Goal: Information Seeking & Learning: Understand process/instructions

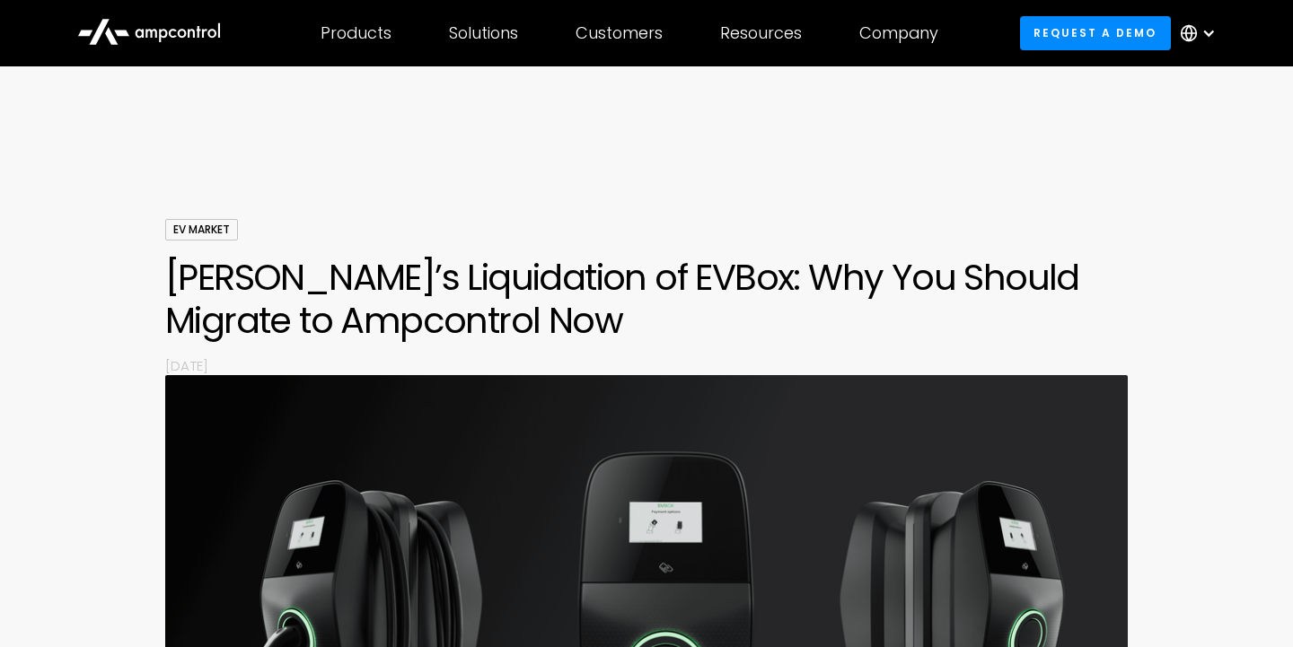
click at [1206, 35] on div at bounding box center [1208, 33] width 14 height 14
click at [1186, 110] on link "German" at bounding box center [1190, 118] width 57 height 21
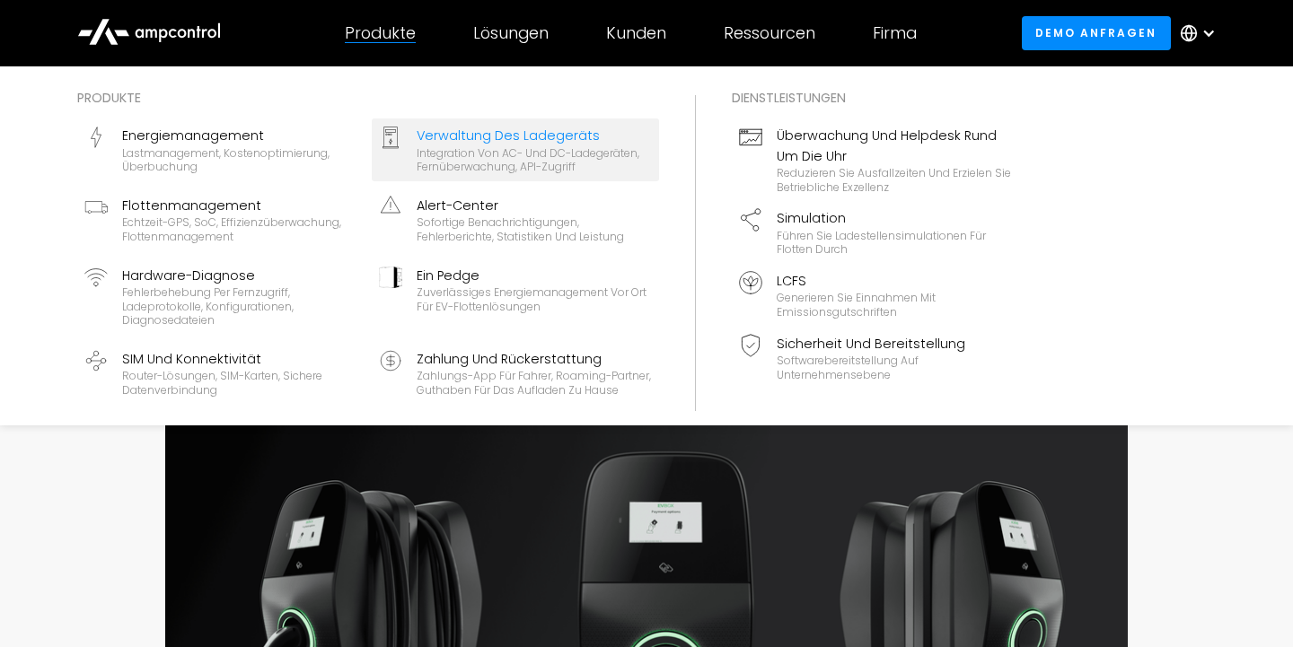
click at [460, 142] on div "Verwaltung des Ladegeräts" at bounding box center [534, 136] width 235 height 20
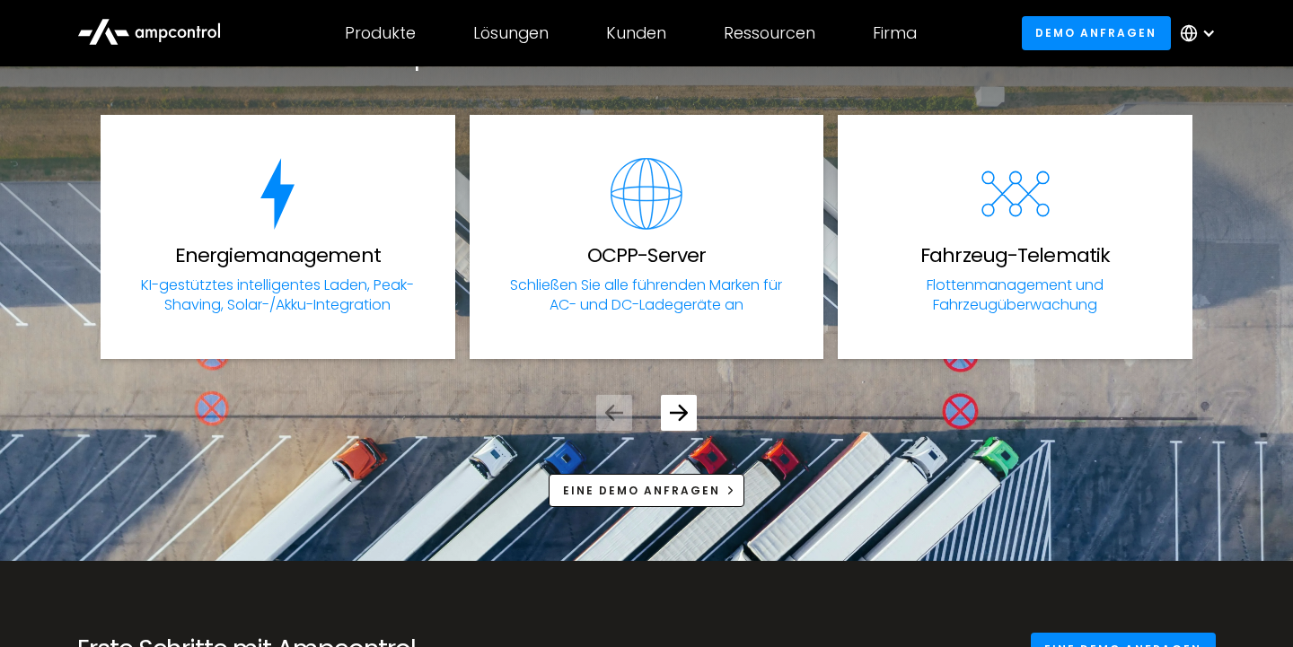
scroll to position [6265, 0]
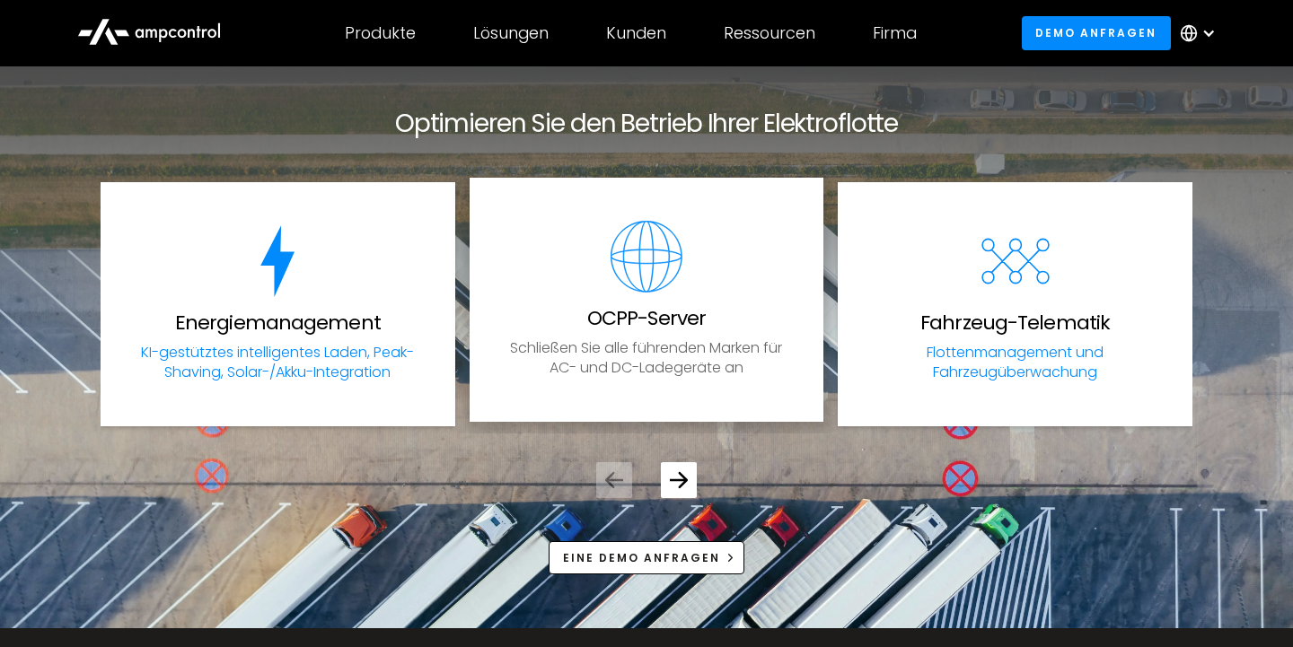
click at [645, 338] on p "Schließen Sie alle führenden Marken für AC- und DC-Ladegeräte an" at bounding box center [647, 358] width 276 height 40
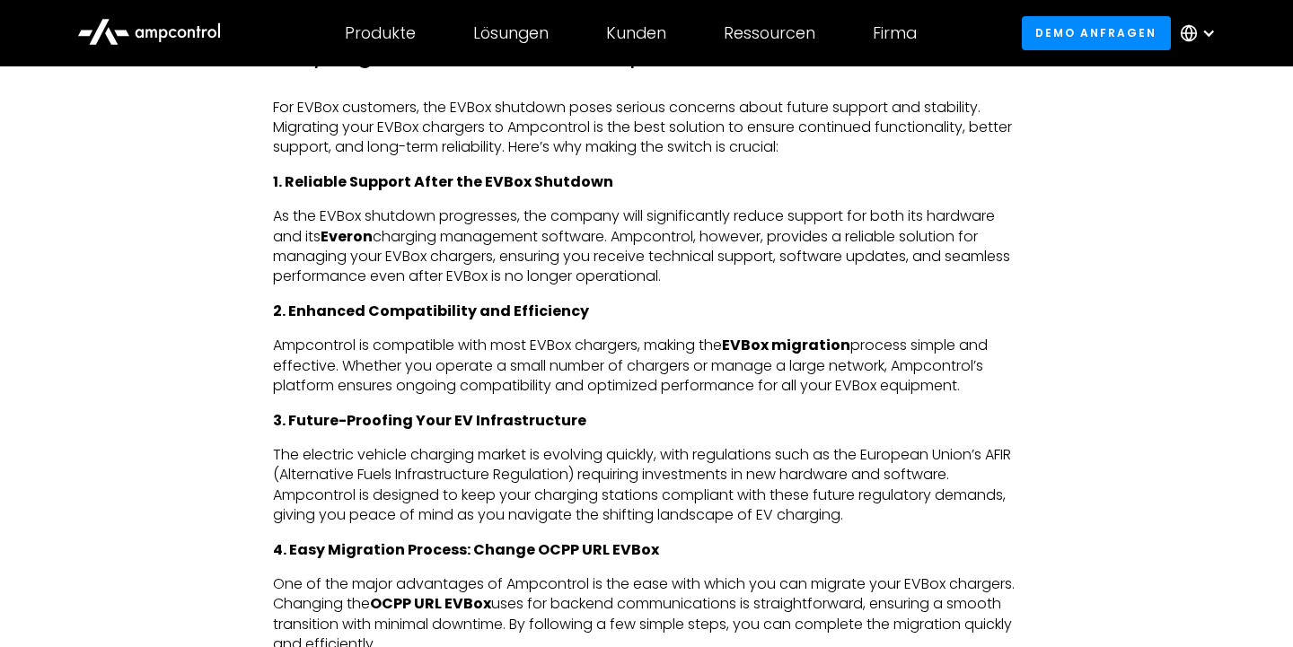
scroll to position [1300, 0]
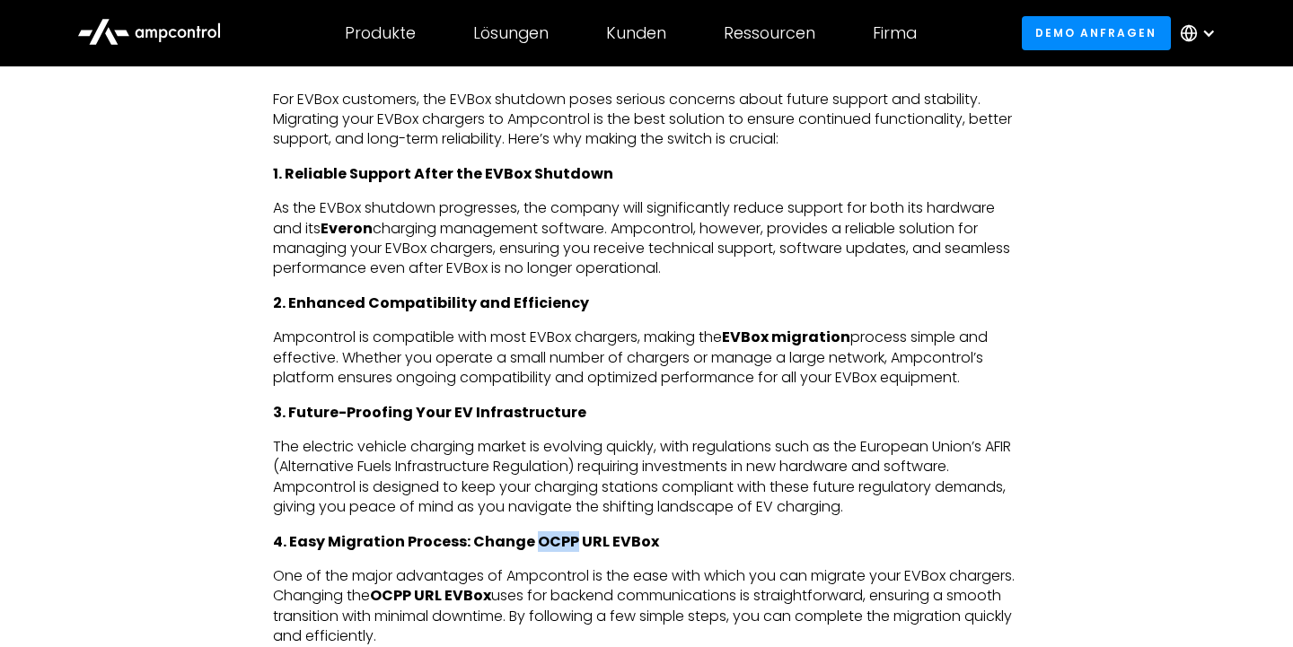
drag, startPoint x: 568, startPoint y: 507, endPoint x: 528, endPoint y: 510, distance: 40.5
click at [528, 531] on strong "4. Easy Migration Process: Change OCPP URL EVBox" at bounding box center [466, 541] width 386 height 21
copy strong "OCPP"
